Goal: Task Accomplishment & Management: Use online tool/utility

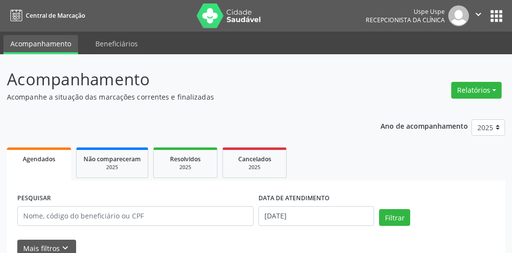
click at [487, 93] on button "Relatórios" at bounding box center [476, 90] width 50 height 17
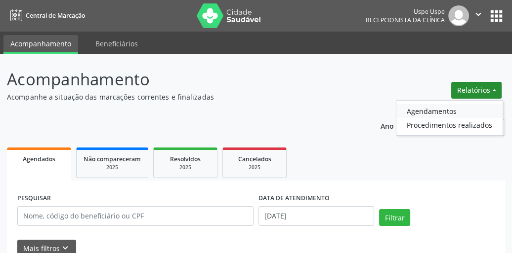
click at [451, 111] on link "Agendamentos" at bounding box center [449, 111] width 106 height 14
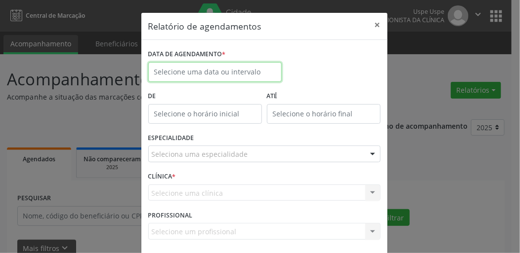
click at [208, 67] on input "text" at bounding box center [214, 72] width 133 height 20
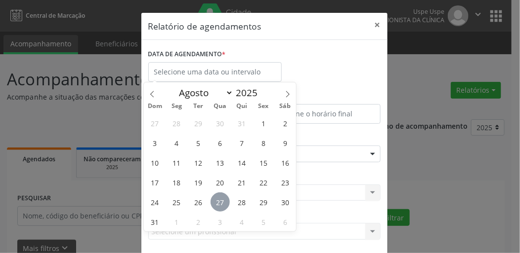
click at [216, 204] on span "27" at bounding box center [219, 202] width 19 height 19
type input "[DATE]"
click at [218, 204] on span "27" at bounding box center [219, 202] width 19 height 19
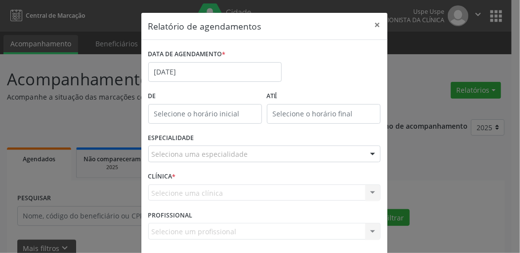
click at [176, 161] on div "Seleciona uma especialidade" at bounding box center [264, 154] width 232 height 17
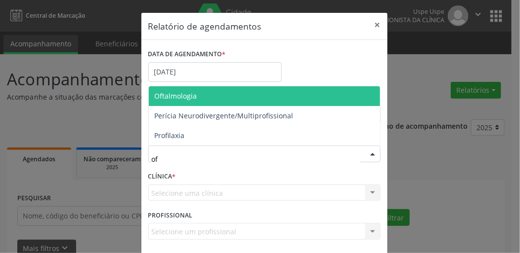
type input "oft"
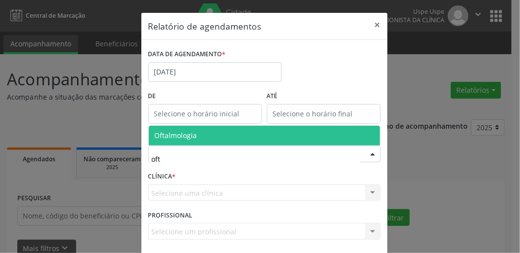
click at [168, 135] on span "Oftalmologia" at bounding box center [176, 135] width 42 height 9
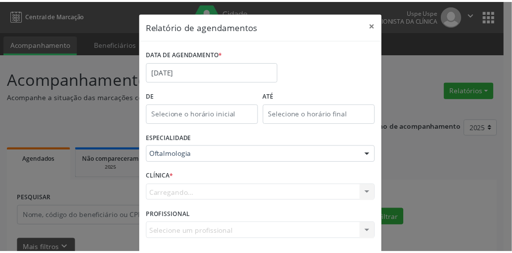
scroll to position [43, 0]
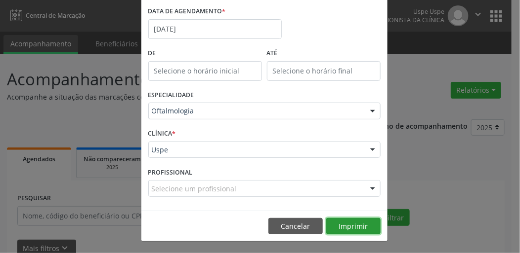
click at [342, 226] on button "Imprimir" at bounding box center [353, 226] width 54 height 17
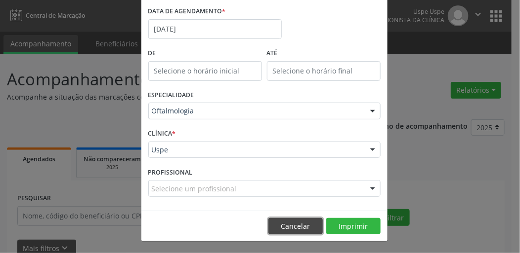
click at [296, 225] on button "Cancelar" at bounding box center [295, 226] width 54 height 17
